Goal: Information Seeking & Learning: Find specific fact

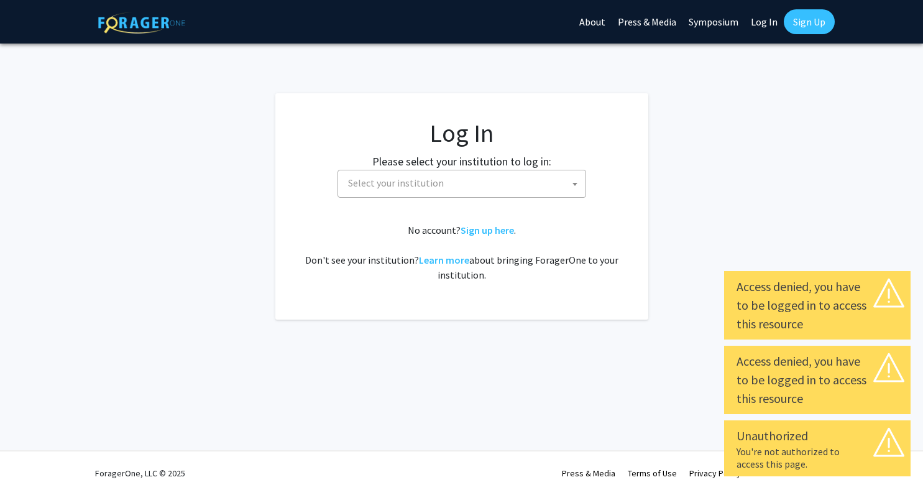
select select
click at [446, 182] on span "Select your institution" at bounding box center [464, 182] width 242 height 25
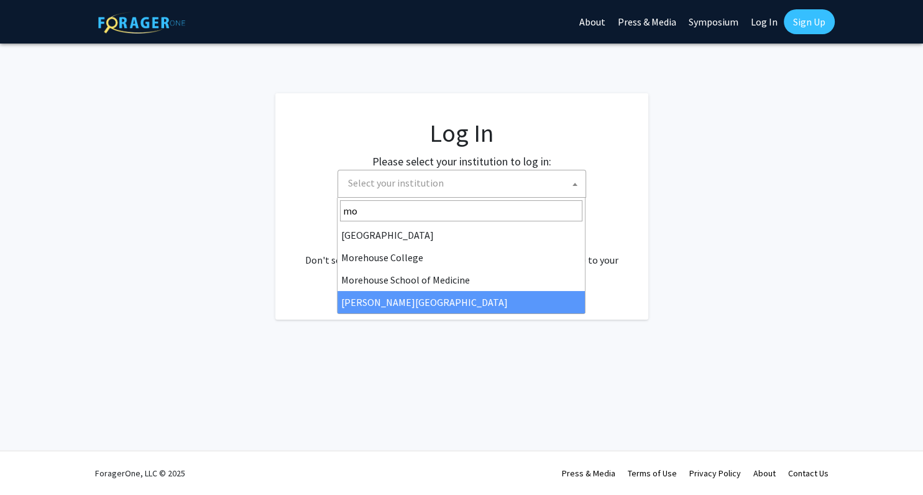
type input "mo"
select select "20"
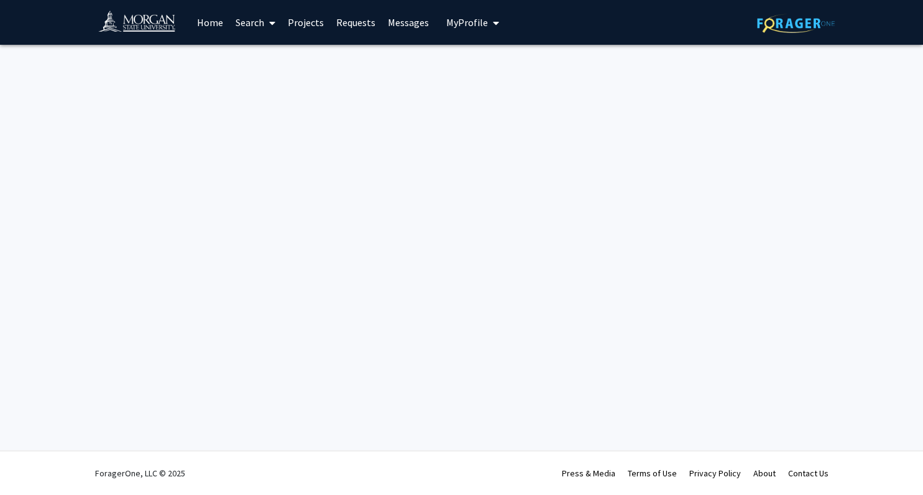
click at [274, 20] on icon at bounding box center [272, 23] width 6 height 10
click at [272, 58] on span "Faculty/Staff" at bounding box center [274, 57] width 91 height 25
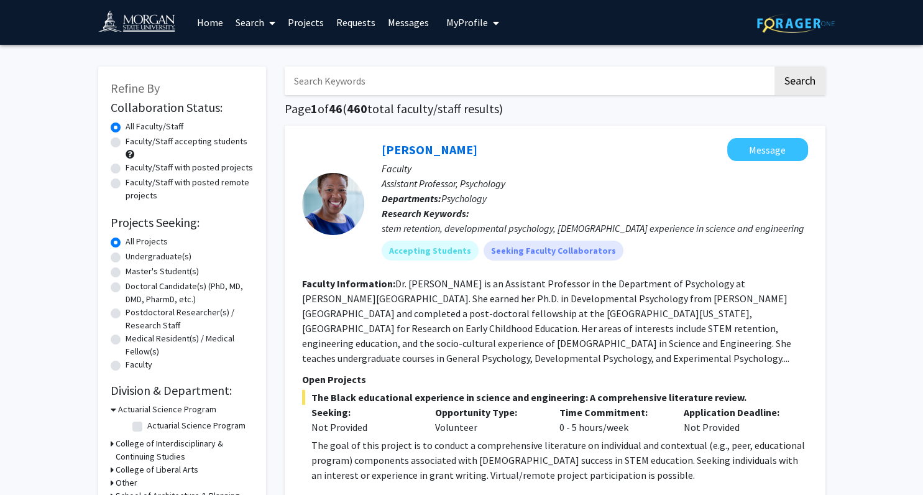
click at [339, 82] on input "Search Keywords" at bounding box center [529, 80] width 488 height 29
type input "[PERSON_NAME]"
click at [774, 66] on button "Search" at bounding box center [799, 80] width 51 height 29
